Goal: Task Accomplishment & Management: Complete application form

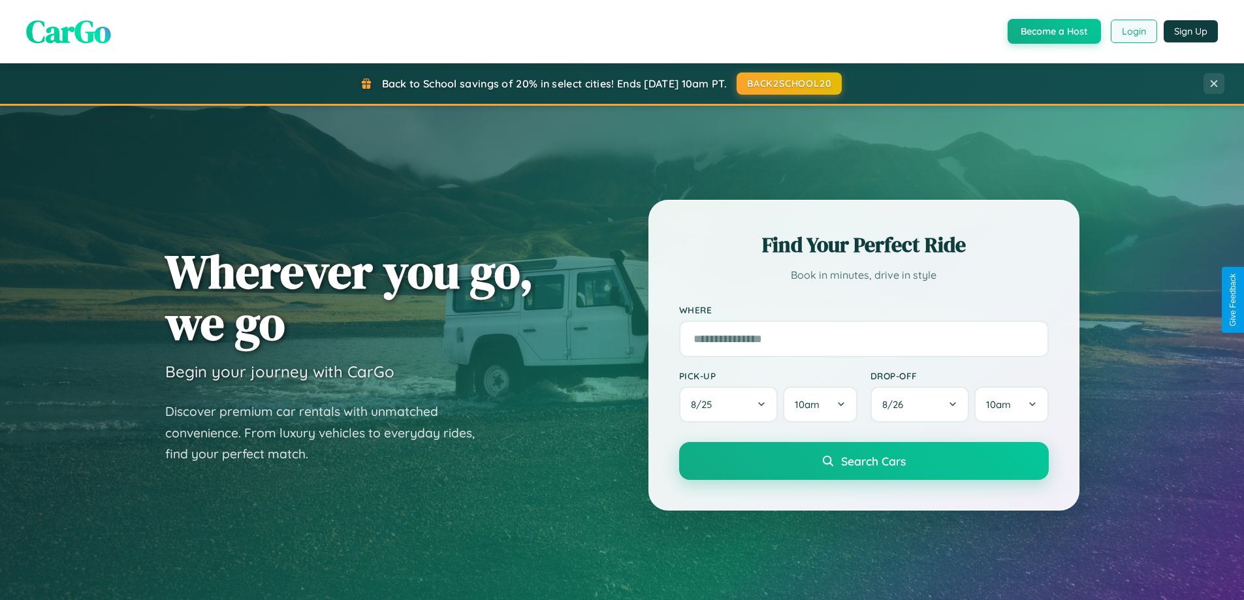
click at [1133, 31] on button "Login" at bounding box center [1134, 32] width 46 height 24
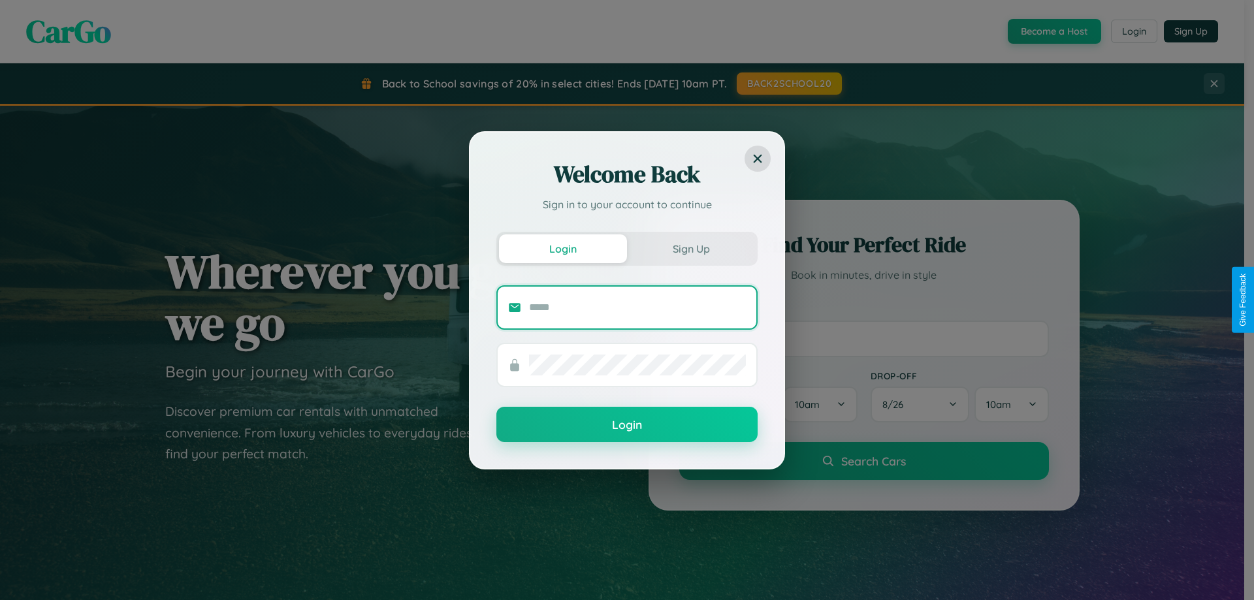
click at [638, 307] on input "text" at bounding box center [637, 307] width 217 height 21
type input "**********"
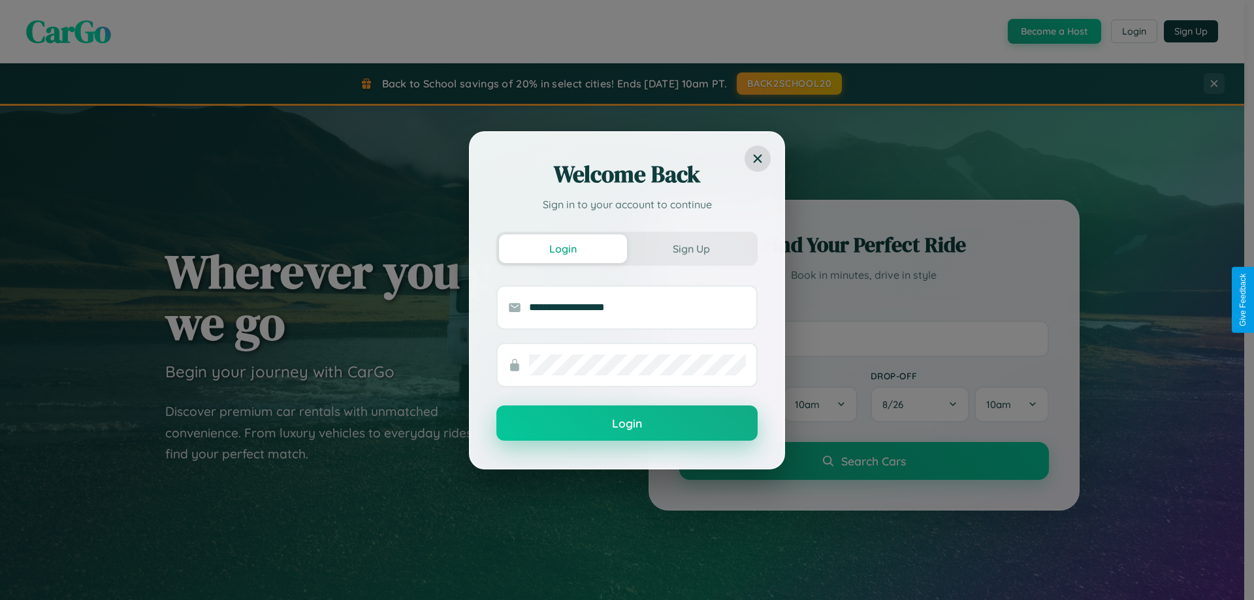
click at [627, 424] on button "Login" at bounding box center [626, 423] width 261 height 35
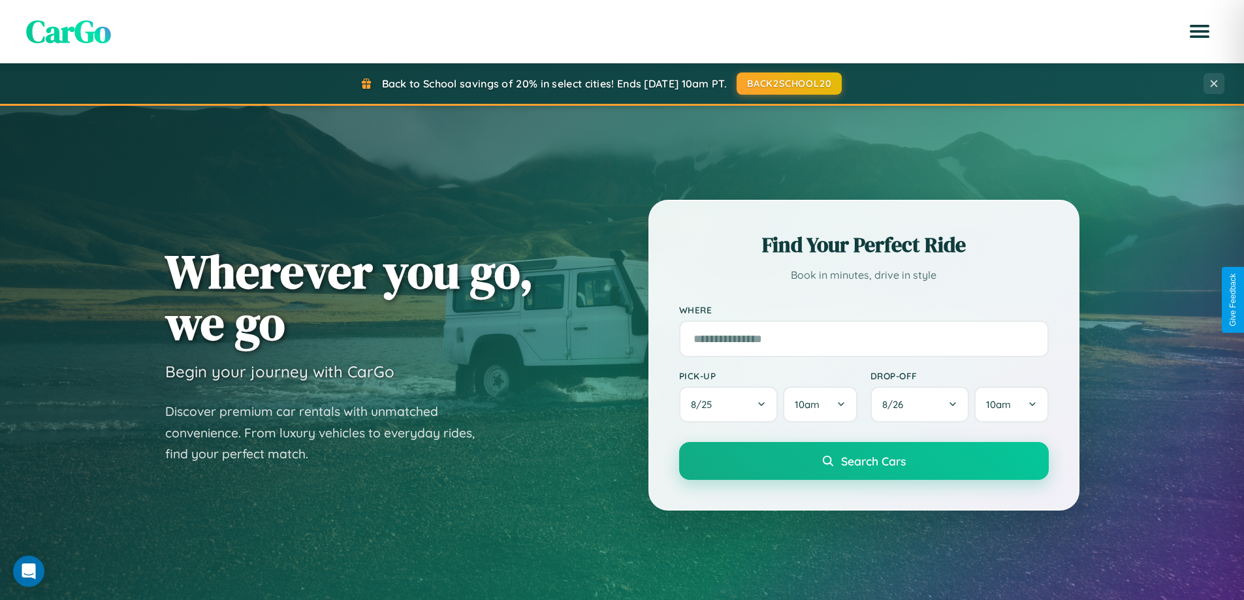
scroll to position [563, 0]
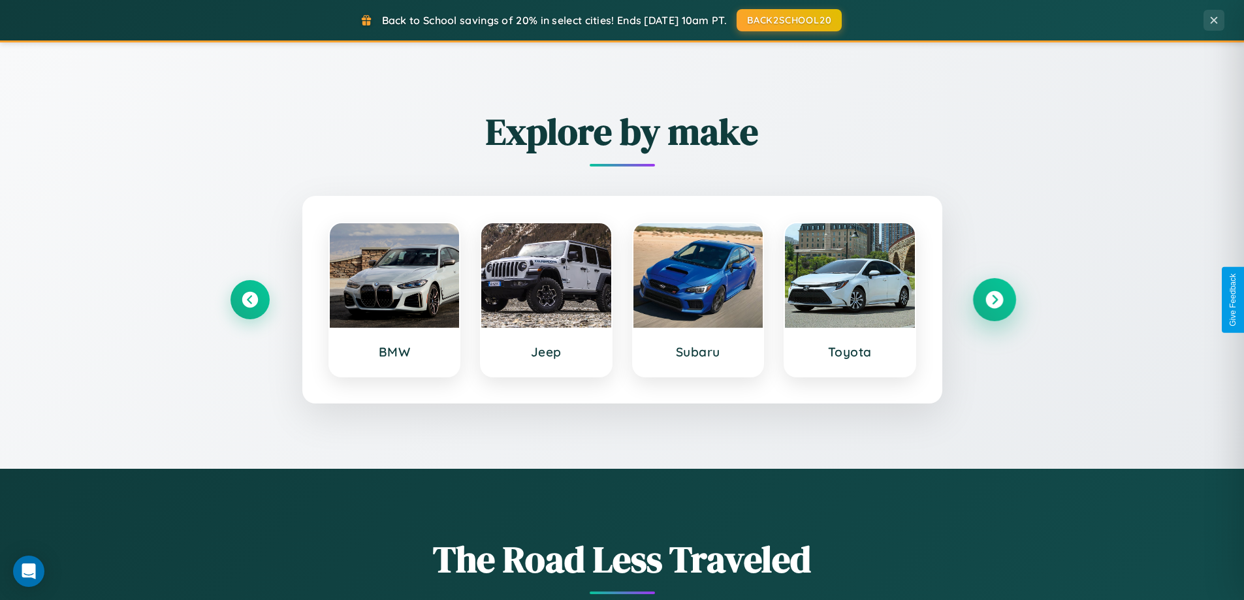
click at [994, 300] on icon at bounding box center [995, 300] width 18 height 18
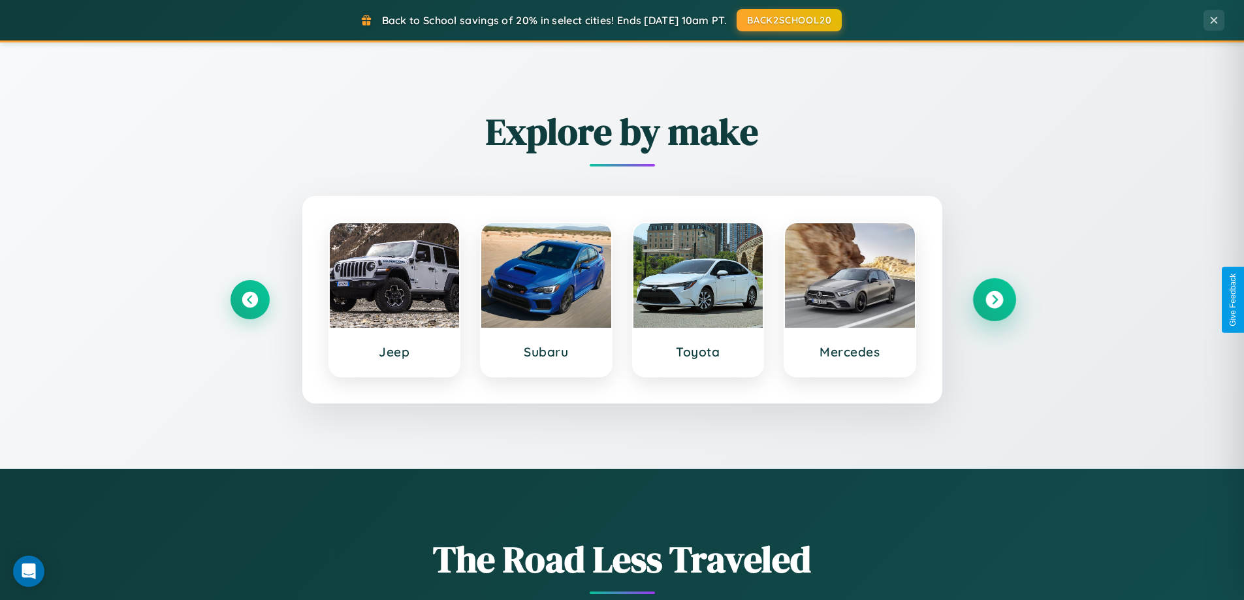
click at [994, 300] on icon at bounding box center [995, 300] width 18 height 18
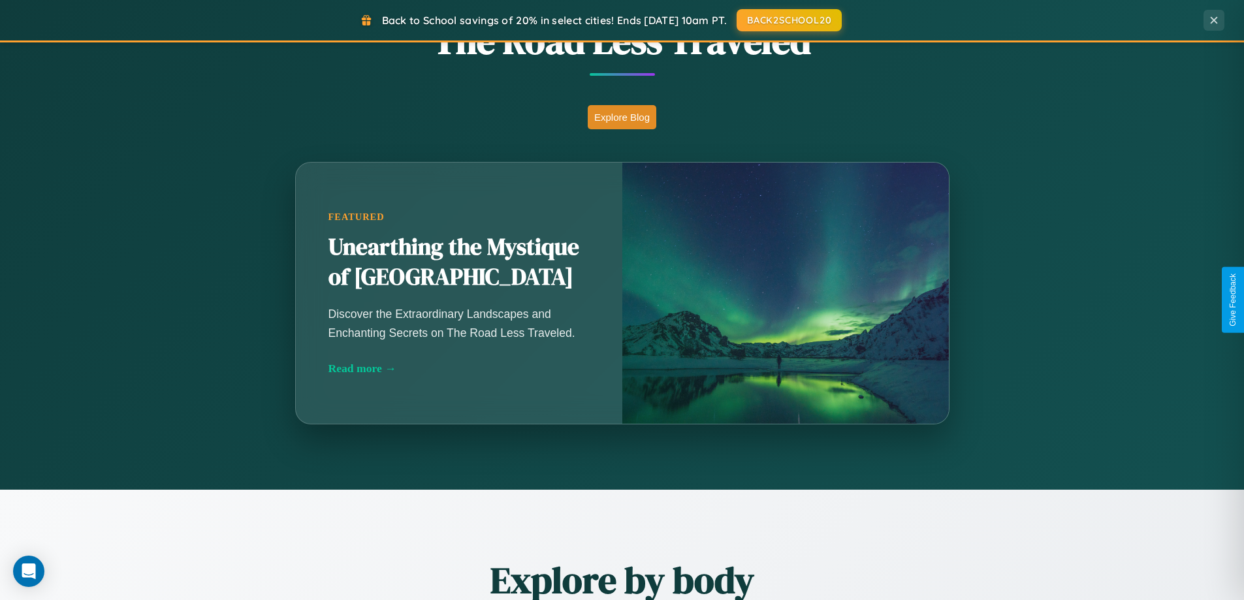
scroll to position [2513, 0]
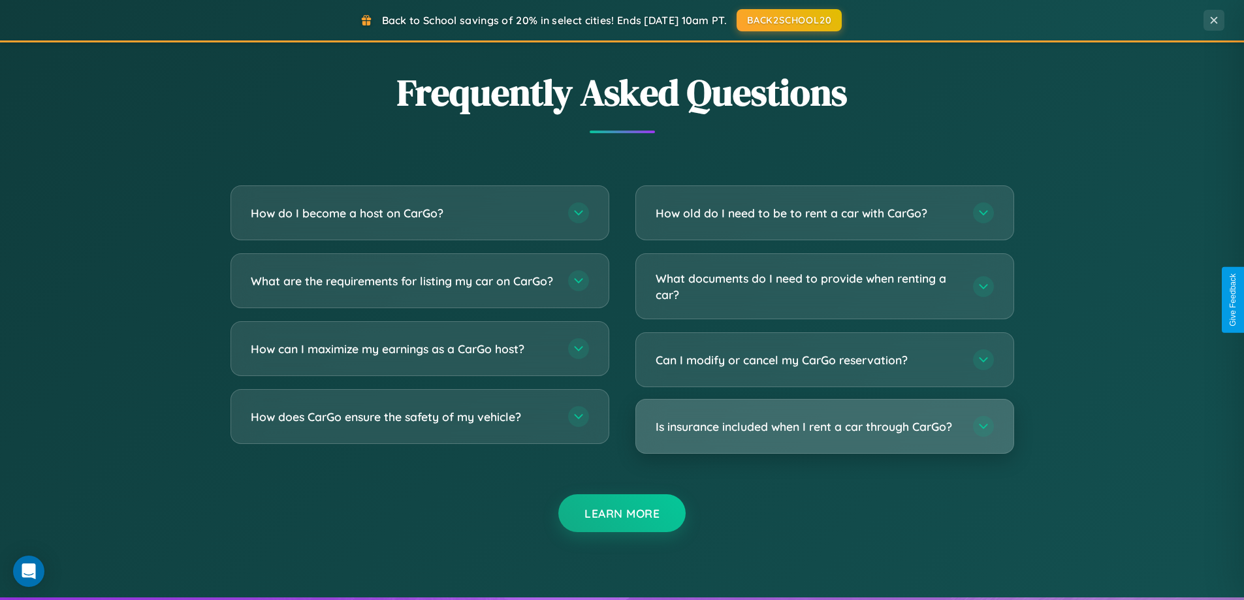
click at [824, 427] on h3 "Is insurance included when I rent a car through CarGo?" at bounding box center [808, 427] width 304 height 16
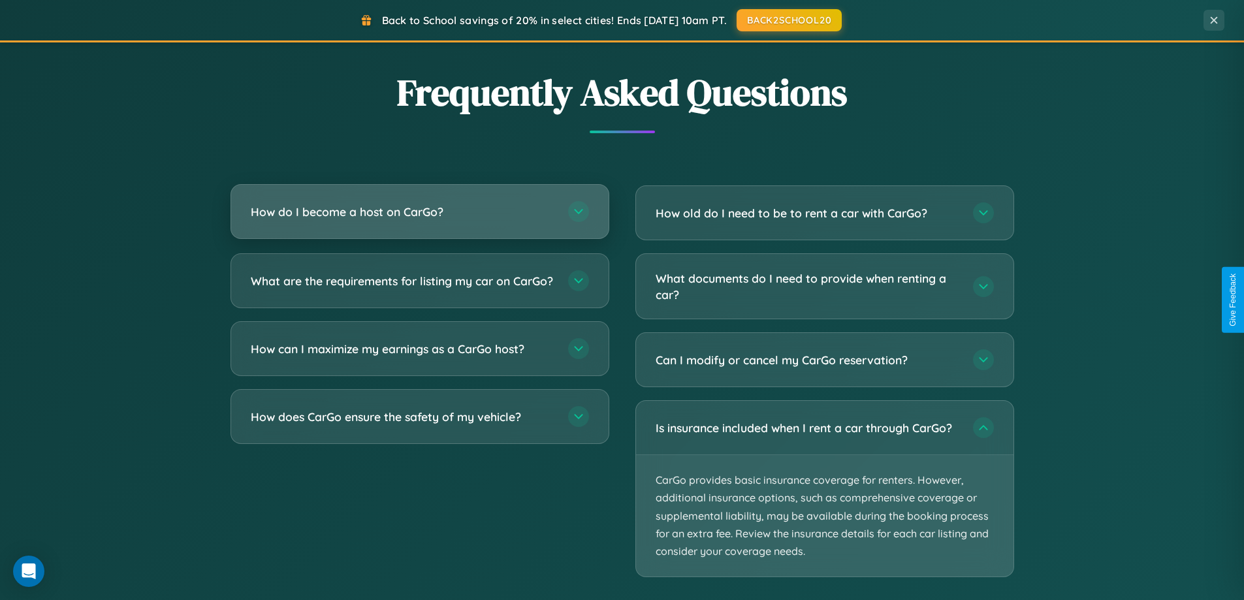
click at [419, 213] on h3 "How do I become a host on CarGo?" at bounding box center [403, 212] width 304 height 16
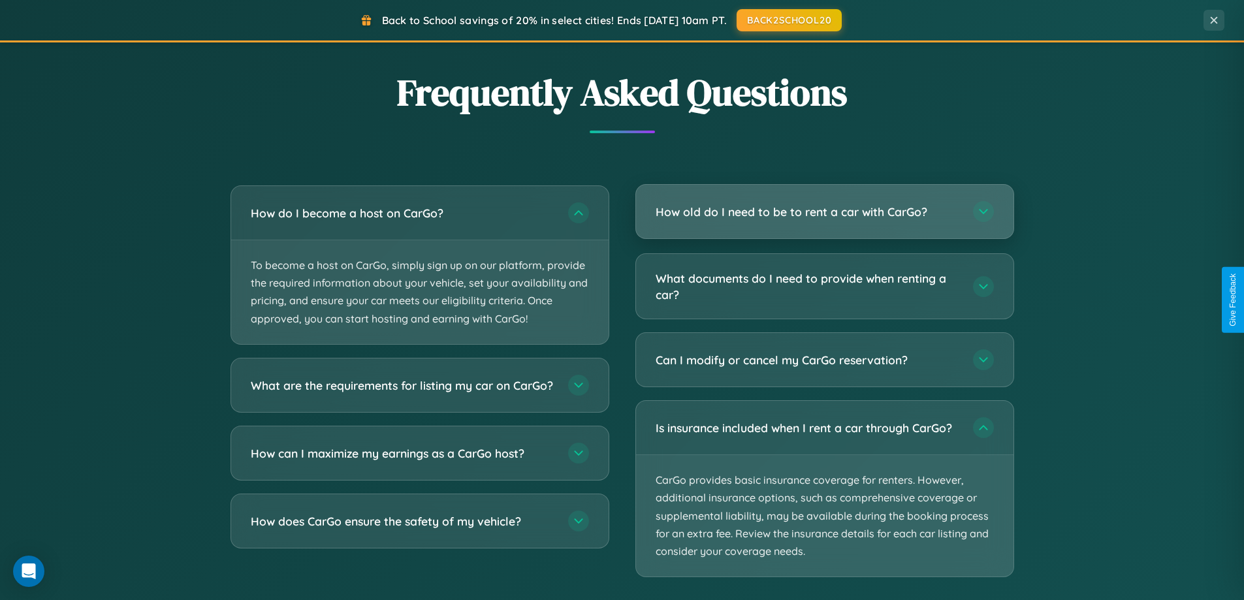
click at [824, 212] on h3 "How old do I need to be to rent a car with CarGo?" at bounding box center [808, 212] width 304 height 16
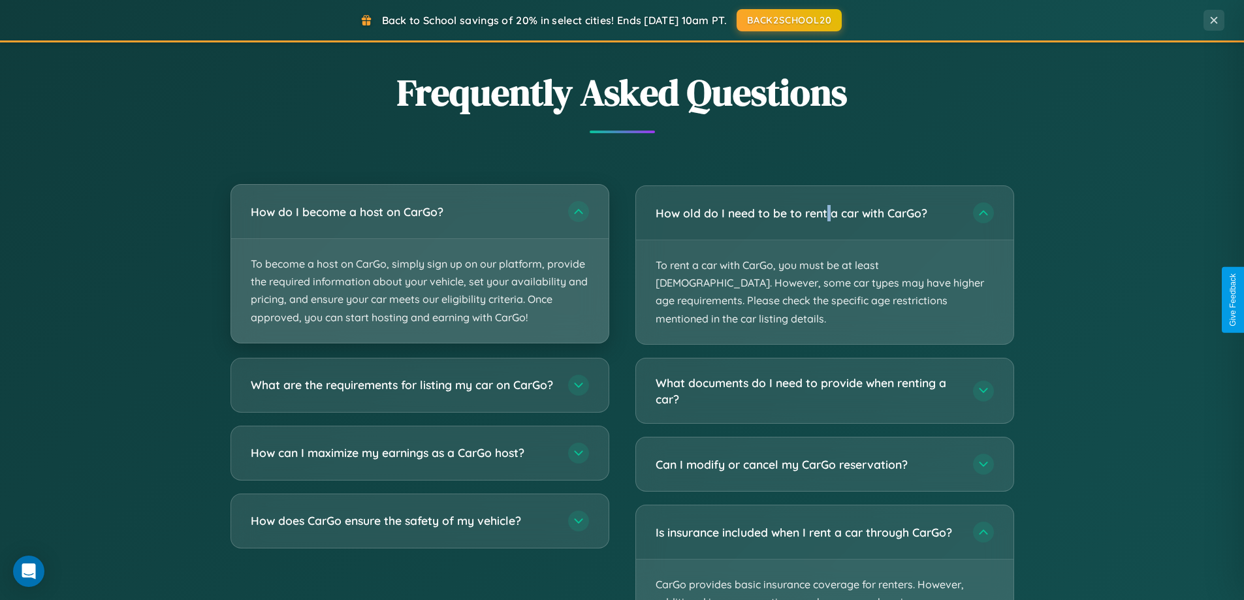
click at [419, 264] on p "To become a host on CarGo, simply sign up on our platform, provide the required…" at bounding box center [420, 291] width 378 height 104
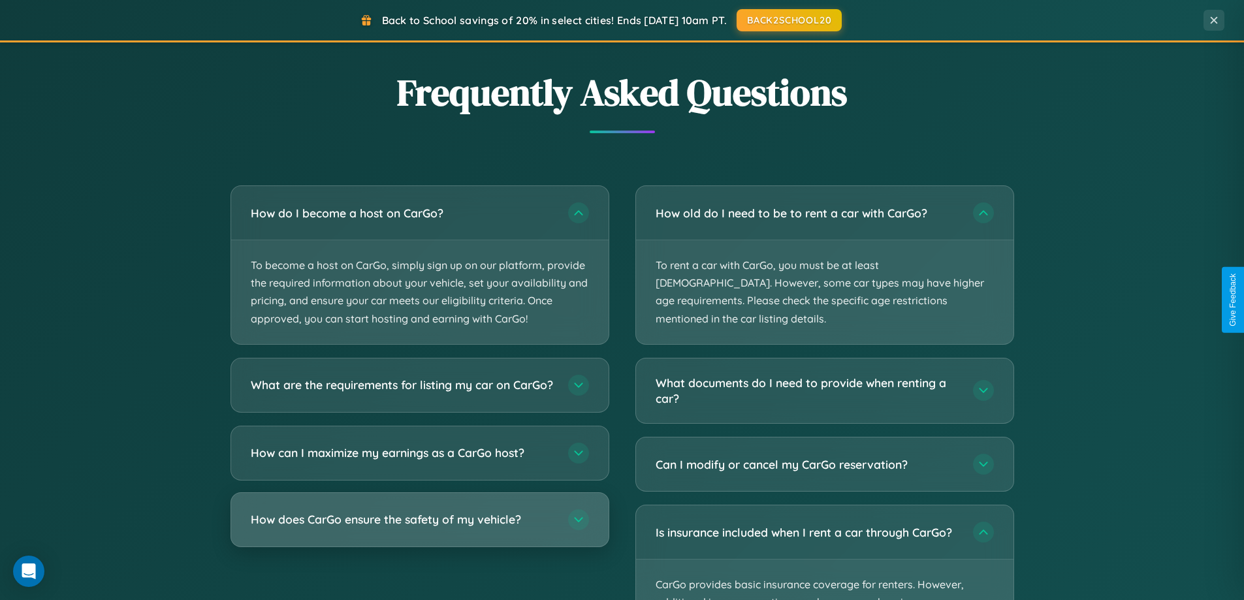
click at [419, 528] on h3 "How does CarGo ensure the safety of my vehicle?" at bounding box center [403, 519] width 304 height 16
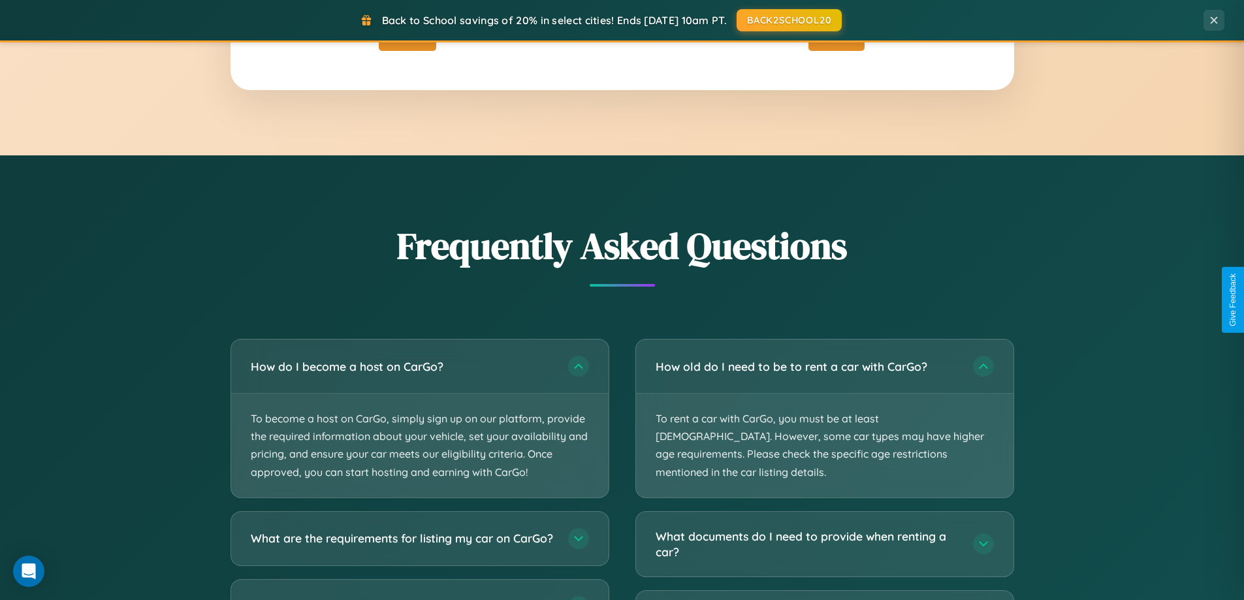
scroll to position [0, 0]
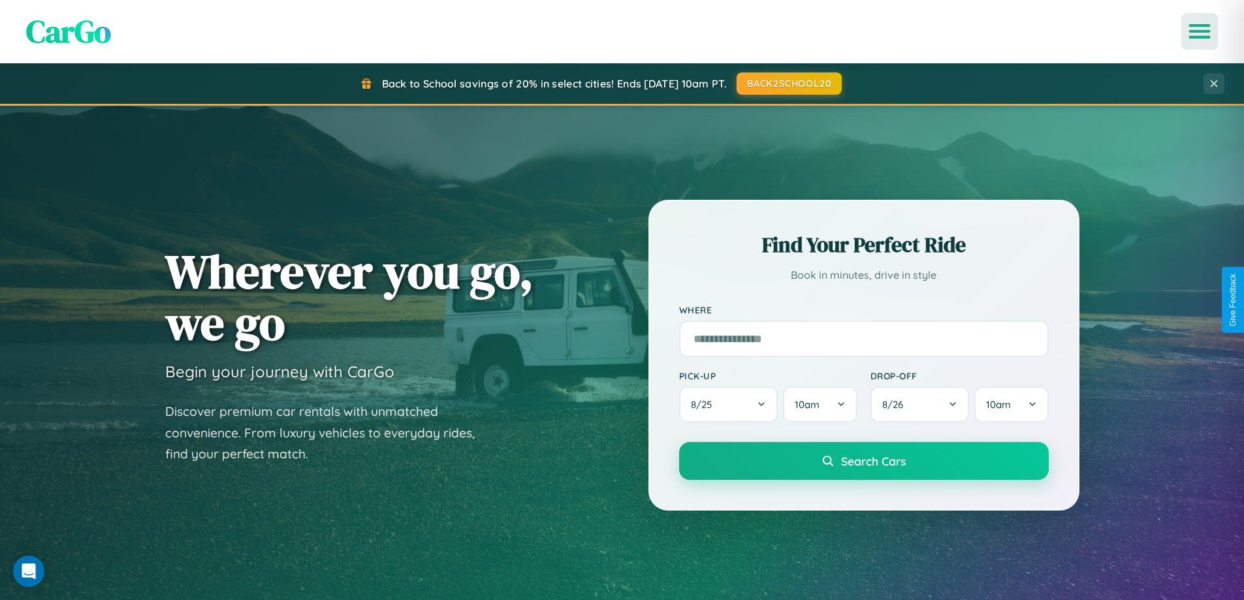
click at [1200, 31] on icon "Open menu" at bounding box center [1200, 31] width 19 height 12
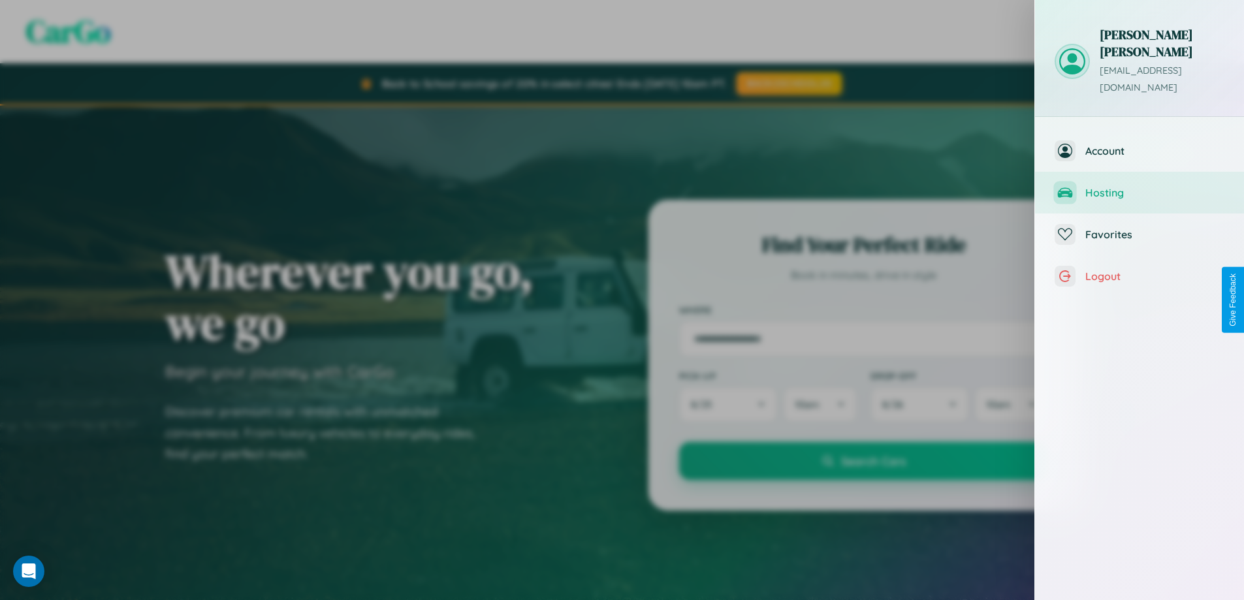
click at [1140, 186] on span "Hosting" at bounding box center [1155, 192] width 139 height 13
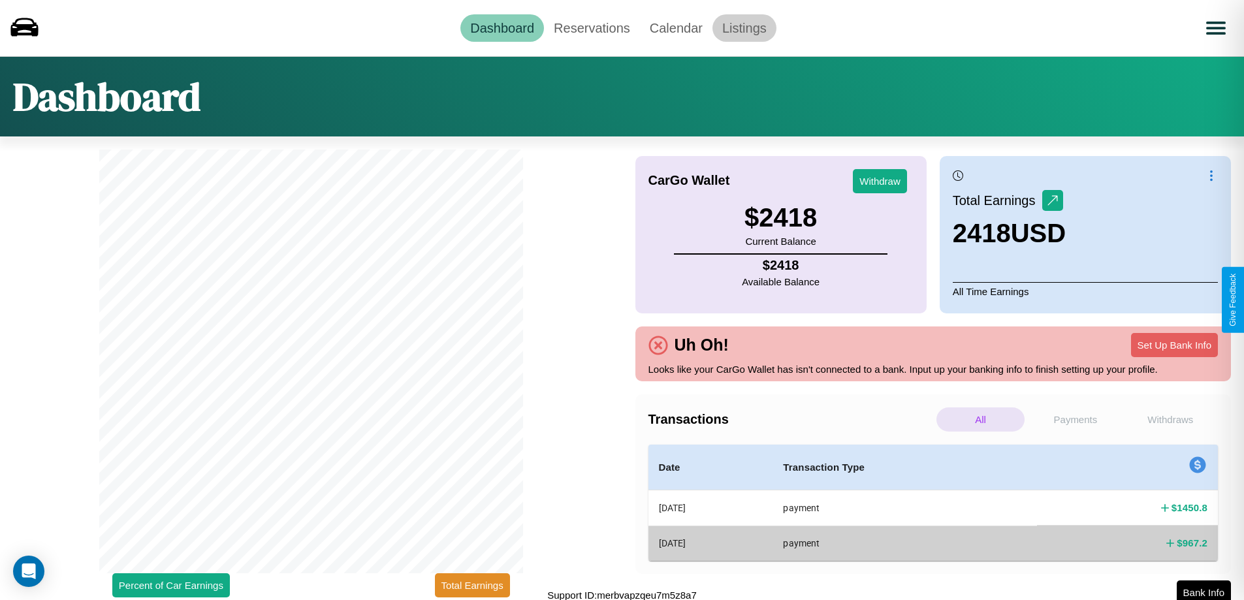
click at [744, 27] on link "Listings" at bounding box center [745, 27] width 64 height 27
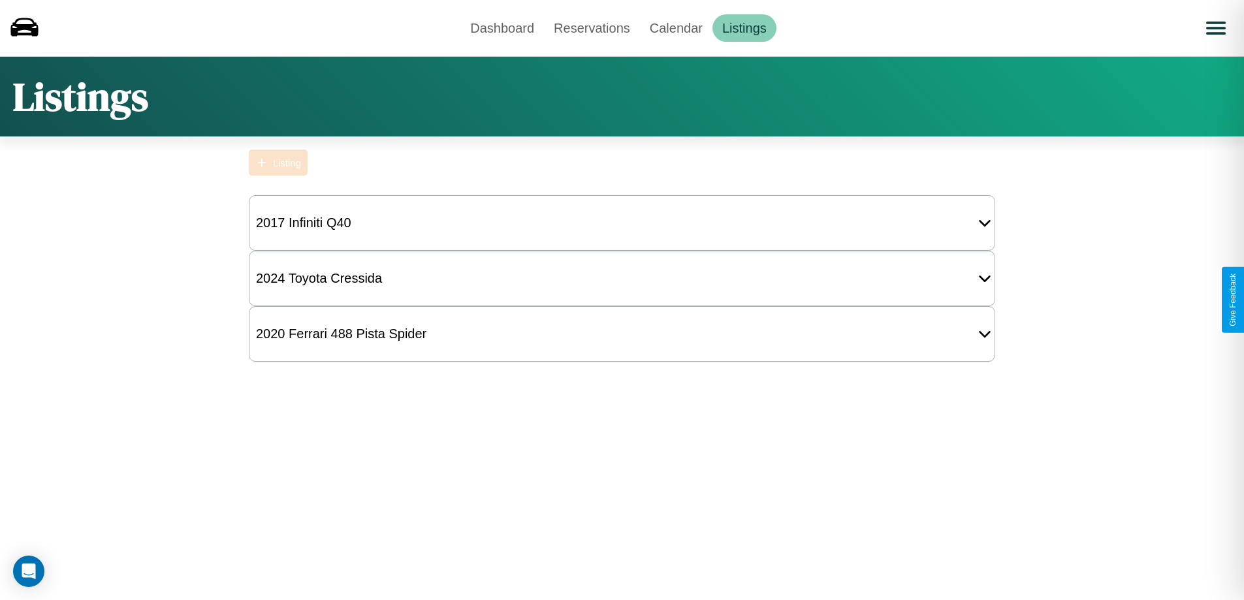
click at [278, 163] on div "Listing" at bounding box center [287, 162] width 28 height 11
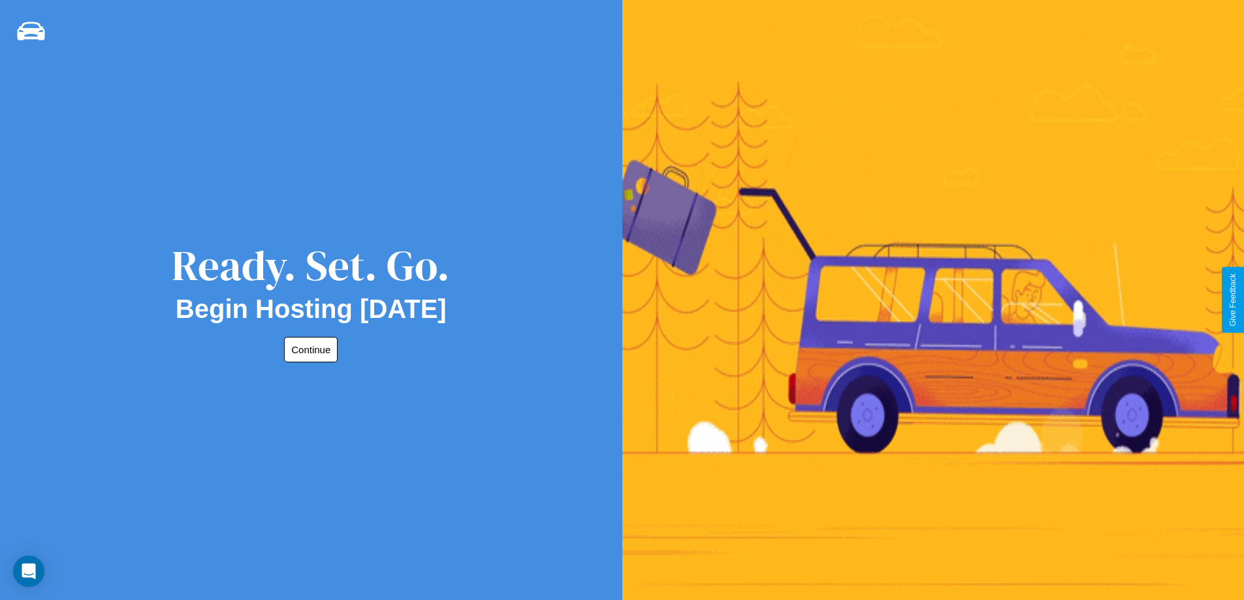
click at [308, 349] on button "Continue" at bounding box center [311, 349] width 54 height 25
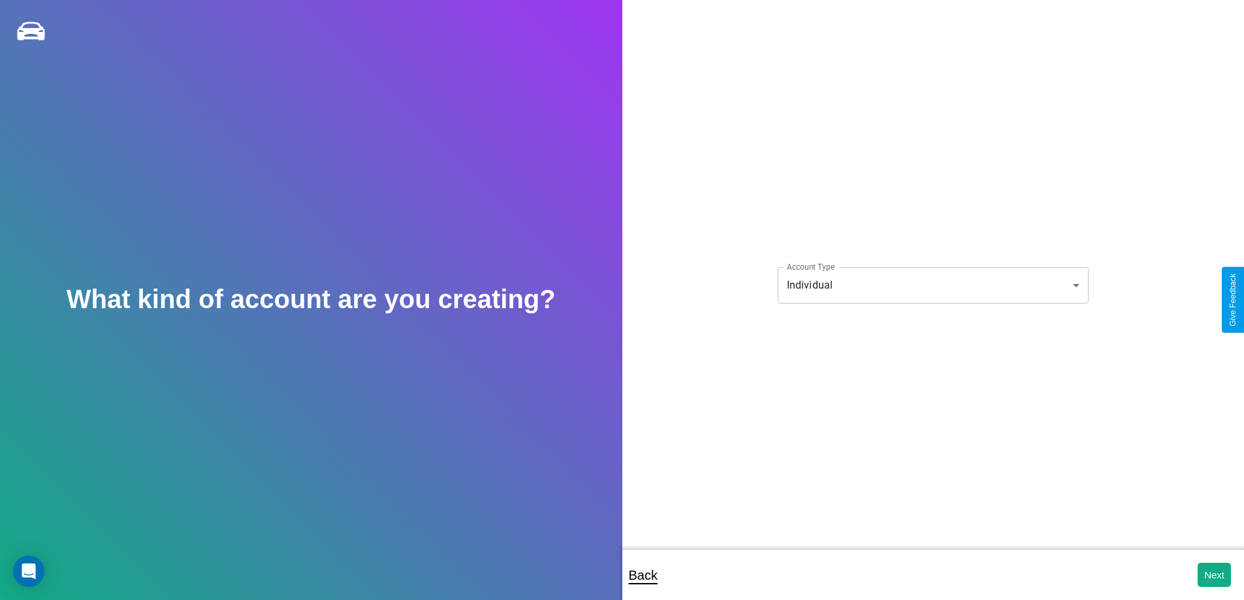
click at [933, 285] on body "**********" at bounding box center [622, 309] width 1244 height 618
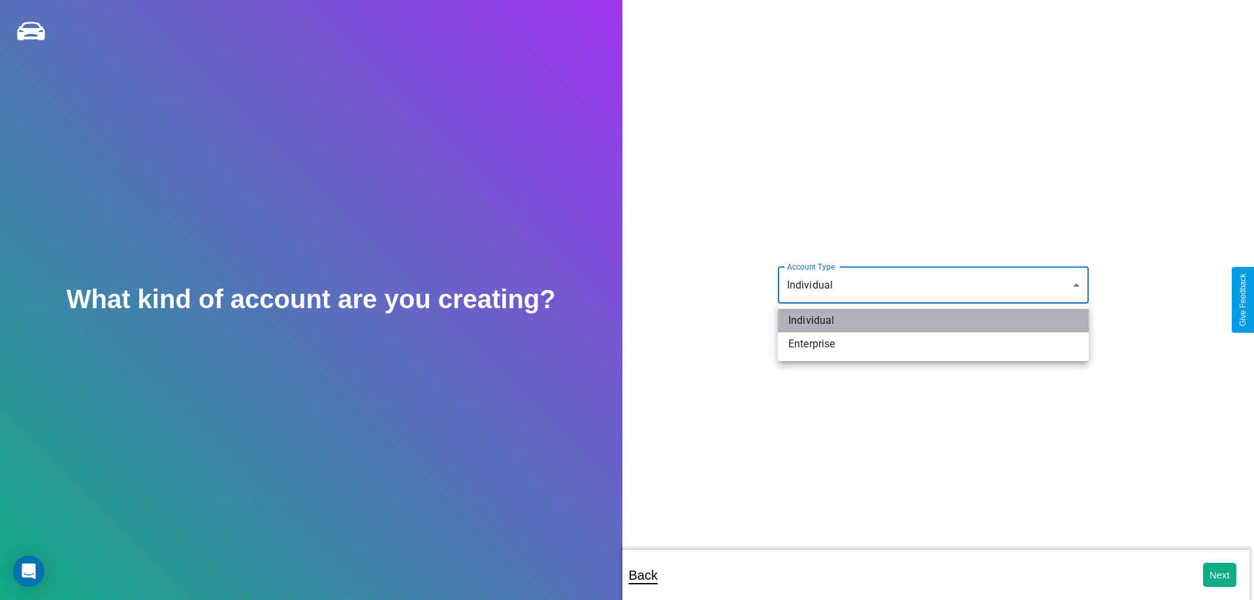
click at [933, 321] on li "Individual" at bounding box center [933, 321] width 311 height 24
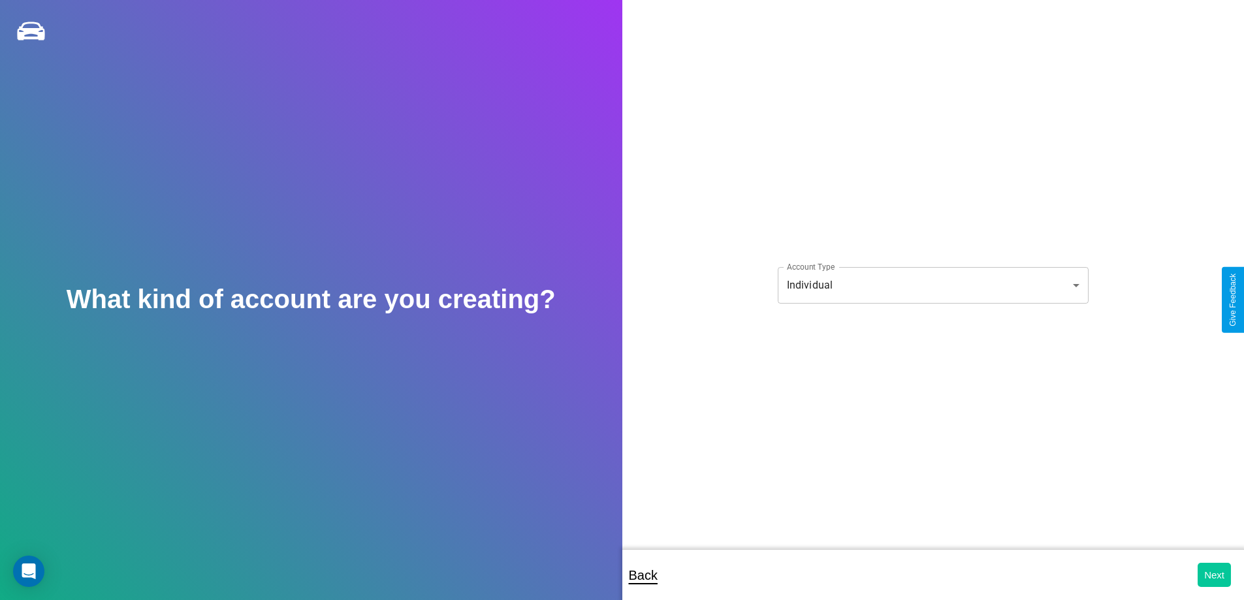
click at [1214, 575] on button "Next" at bounding box center [1214, 575] width 33 height 24
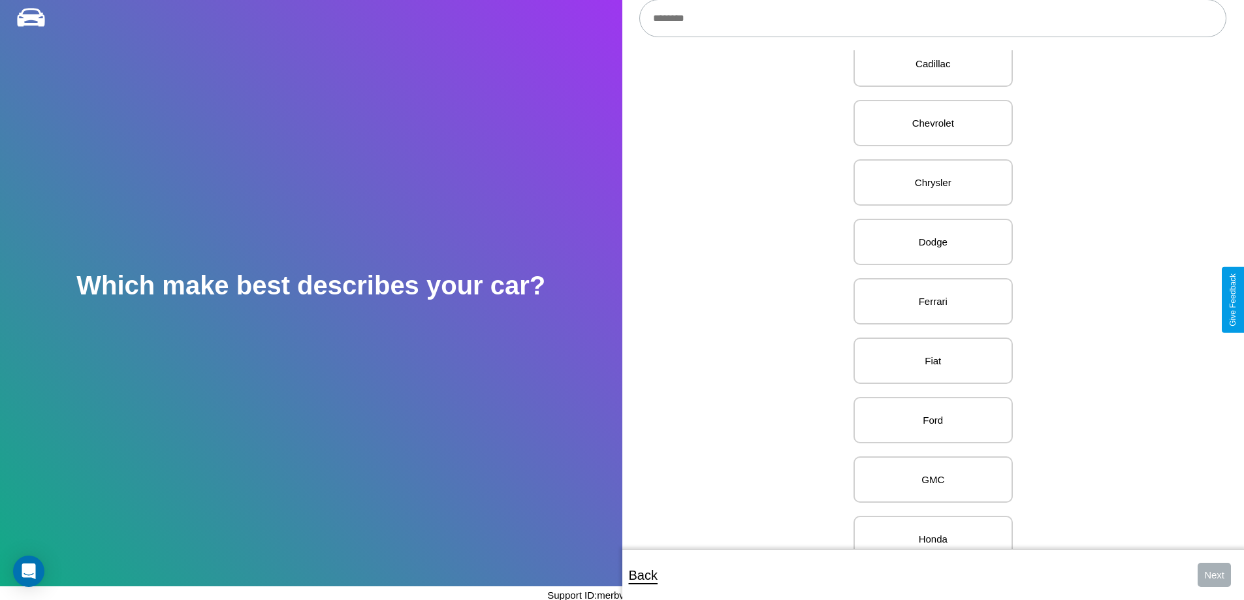
scroll to position [447, 0]
click at [928, 300] on p "Ferrari" at bounding box center [933, 300] width 131 height 18
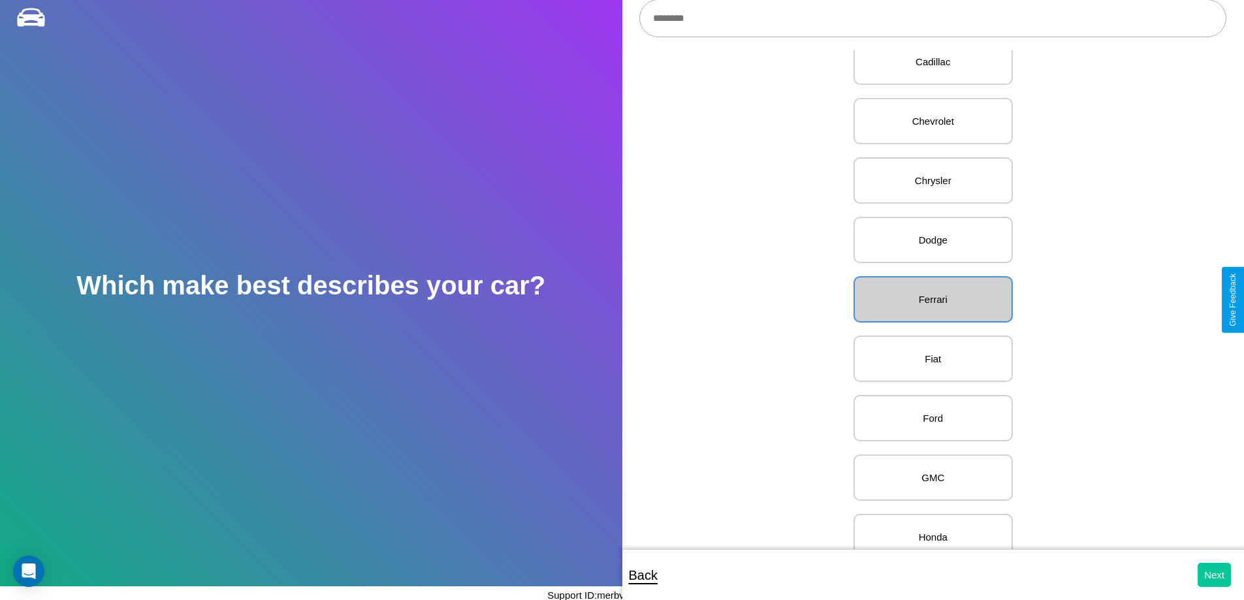
click at [1214, 575] on button "Next" at bounding box center [1214, 575] width 33 height 24
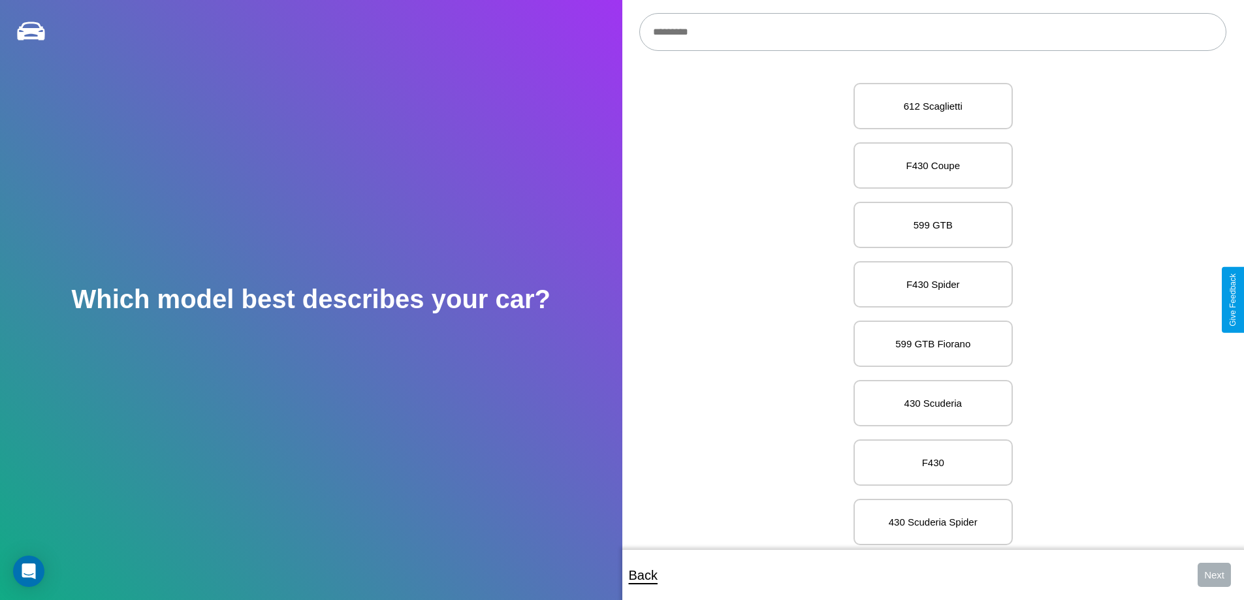
scroll to position [4192, 0]
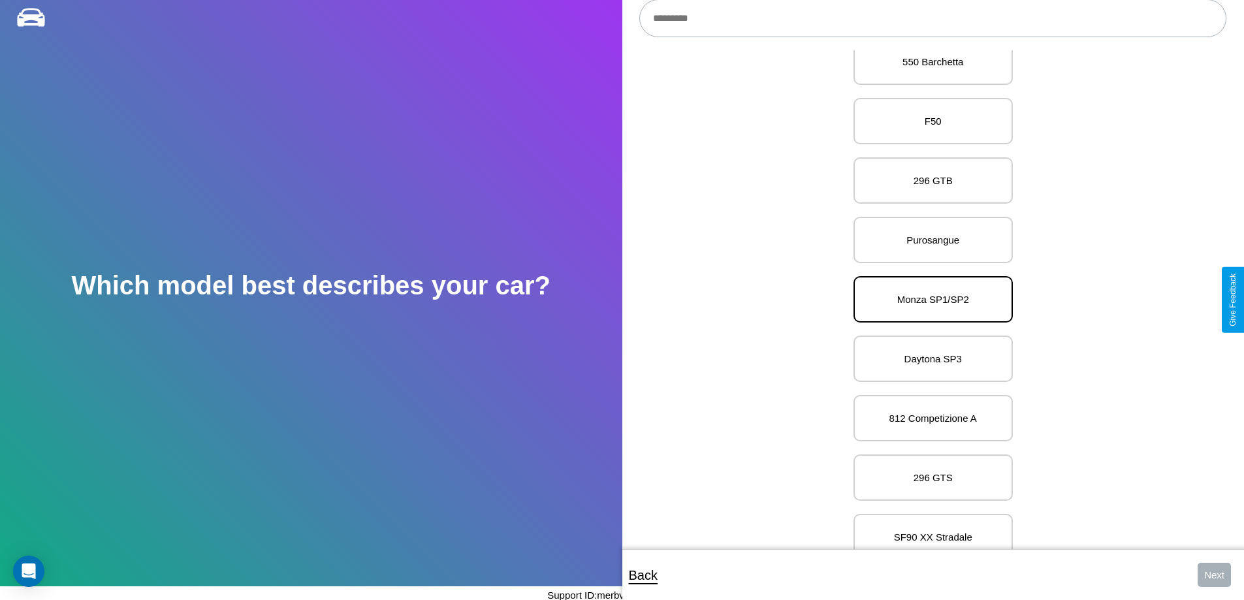
click at [928, 300] on p "Monza SP1/SP2" at bounding box center [933, 300] width 131 height 18
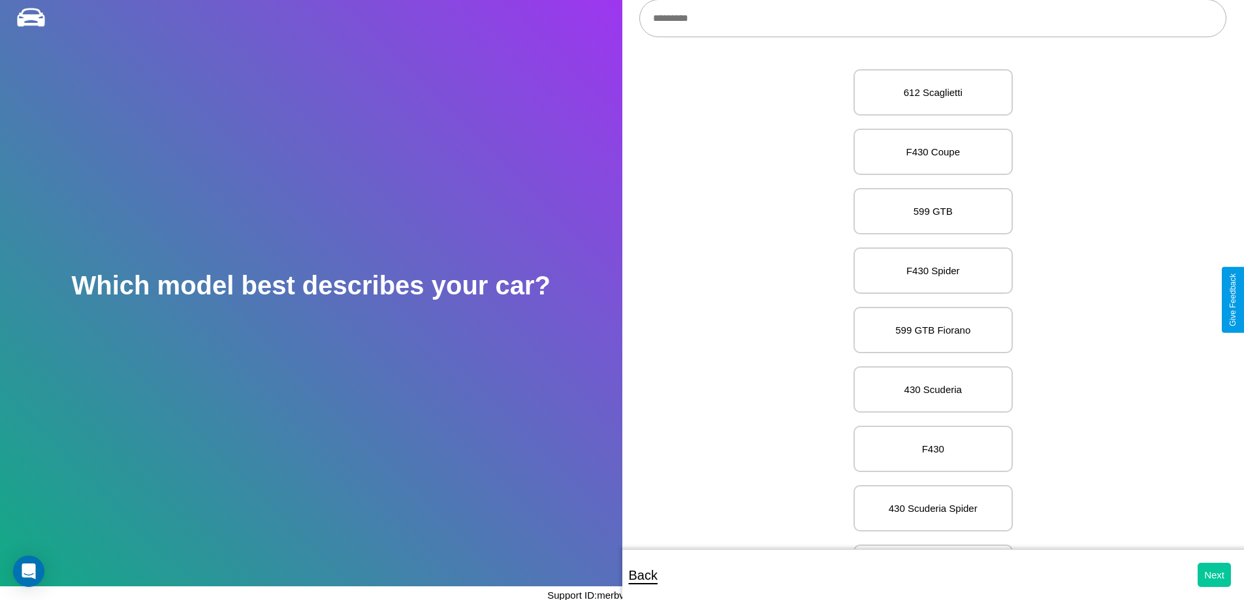
click at [1214, 575] on button "Next" at bounding box center [1214, 575] width 33 height 24
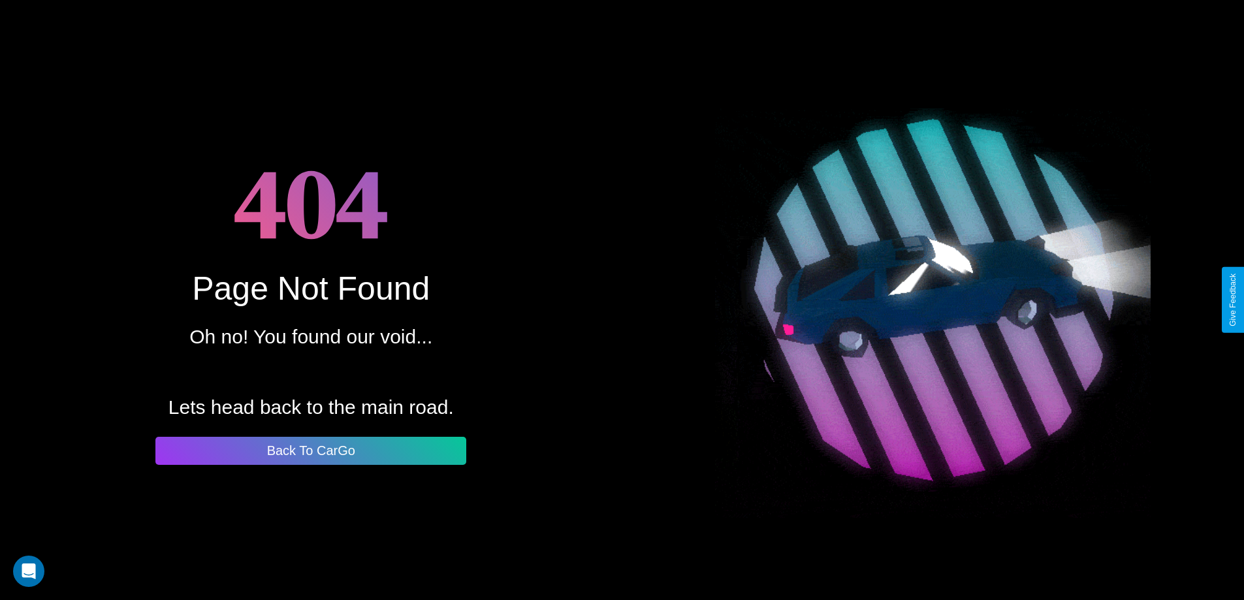
scroll to position [14, 0]
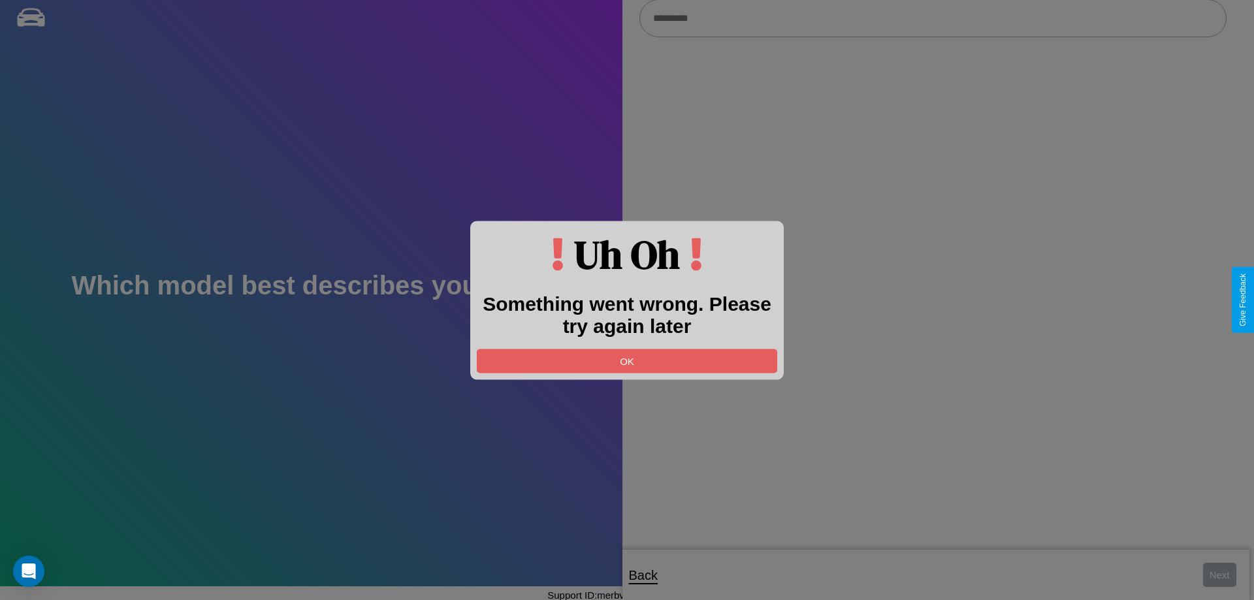
click at [933, 19] on div at bounding box center [627, 300] width 1254 height 600
